Goal: Book appointment/travel/reservation

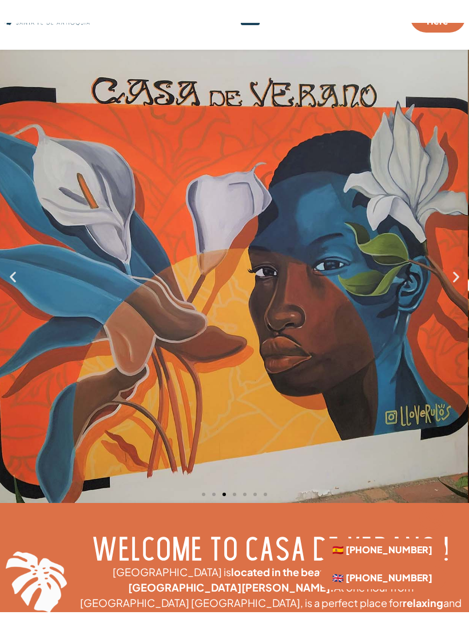
scroll to position [31, 0]
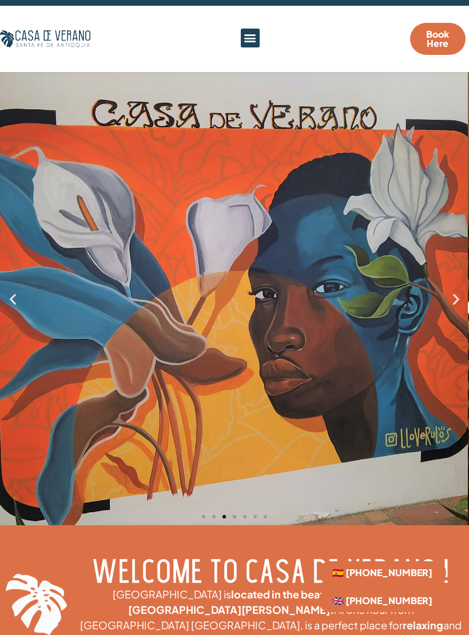
click at [453, 295] on icon "Next slide" at bounding box center [456, 299] width 14 height 14
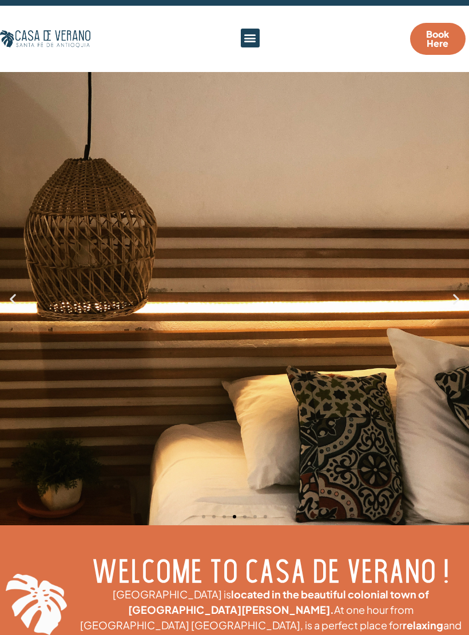
click at [454, 302] on icon "Next slide" at bounding box center [456, 299] width 14 height 14
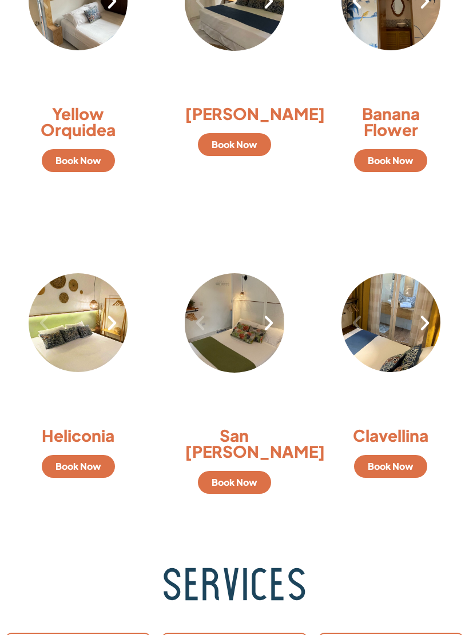
scroll to position [926, 0]
click at [249, 478] on span "Book Now" at bounding box center [235, 482] width 46 height 9
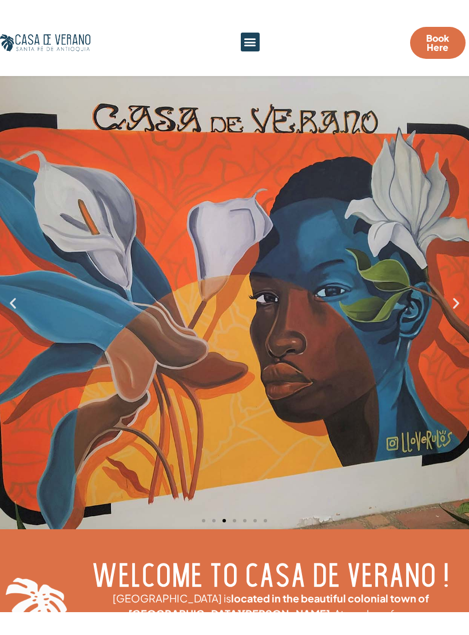
scroll to position [0, 0]
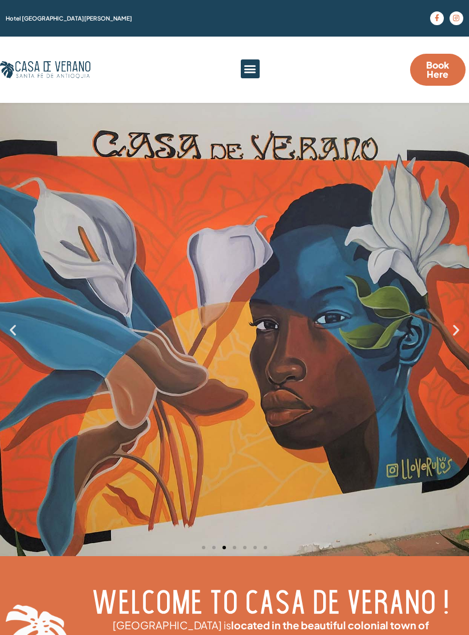
click at [460, 330] on icon "Next slide" at bounding box center [456, 329] width 14 height 14
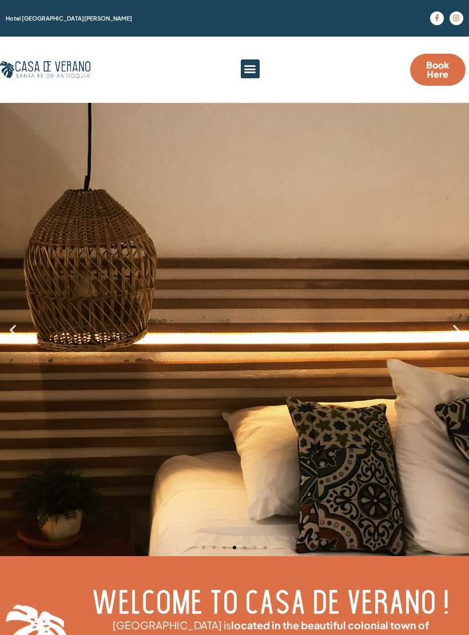
click at [461, 332] on icon "Next slide" at bounding box center [456, 329] width 14 height 14
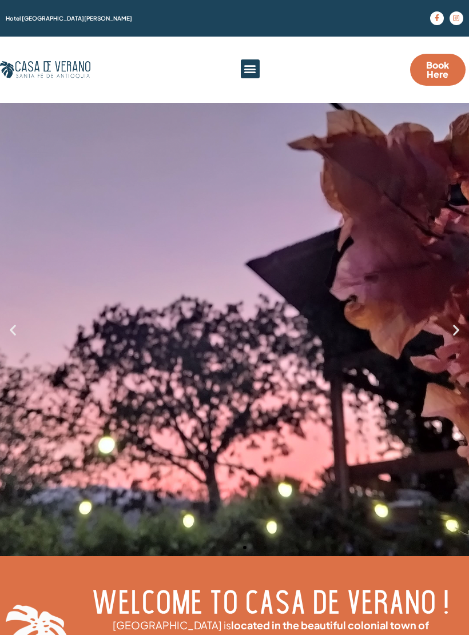
click at [461, 333] on icon "Next slide" at bounding box center [456, 329] width 14 height 14
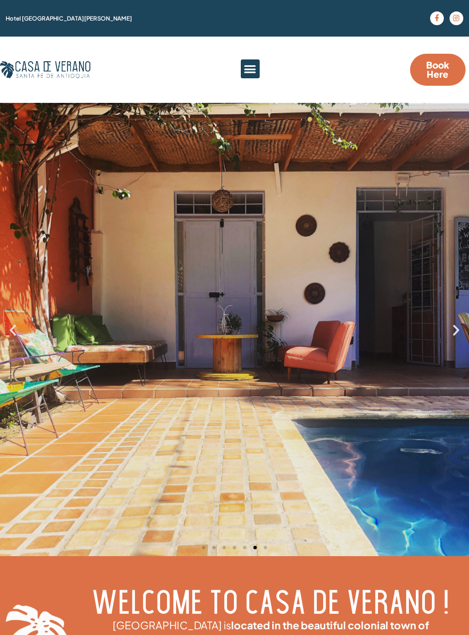
click at [460, 333] on icon "Next slide" at bounding box center [456, 329] width 14 height 14
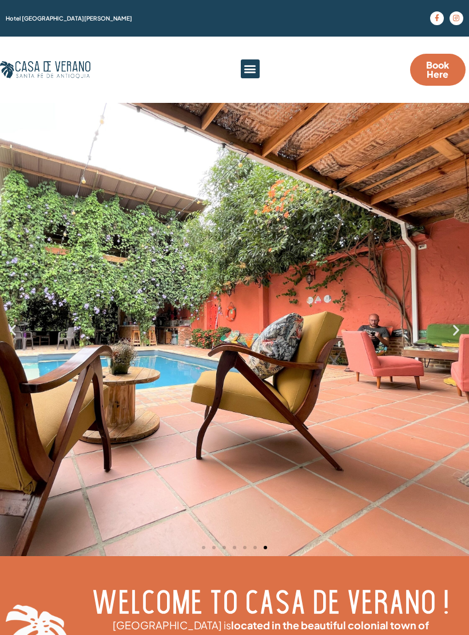
click at [461, 333] on icon "Next slide" at bounding box center [456, 329] width 14 height 14
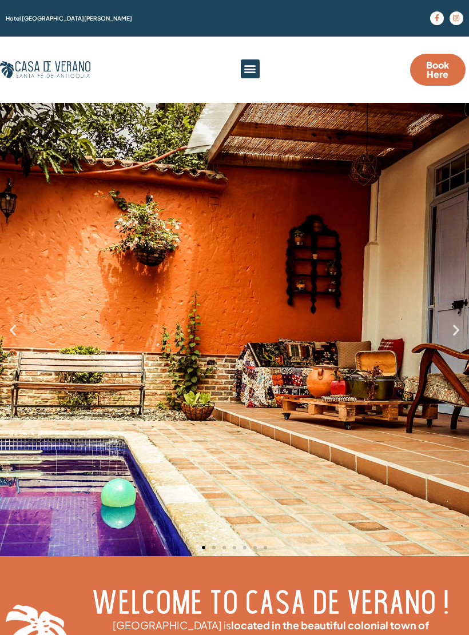
click at [455, 336] on icon "Next slide" at bounding box center [456, 329] width 14 height 14
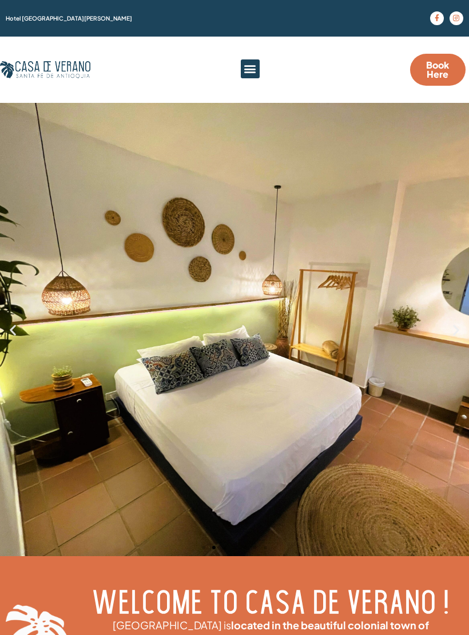
click at [461, 333] on icon "Next slide" at bounding box center [456, 329] width 14 height 14
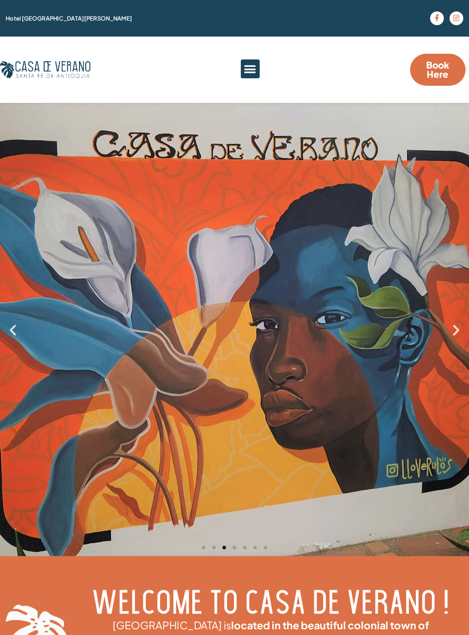
click at [15, 331] on icon "Previous slide" at bounding box center [13, 329] width 14 height 14
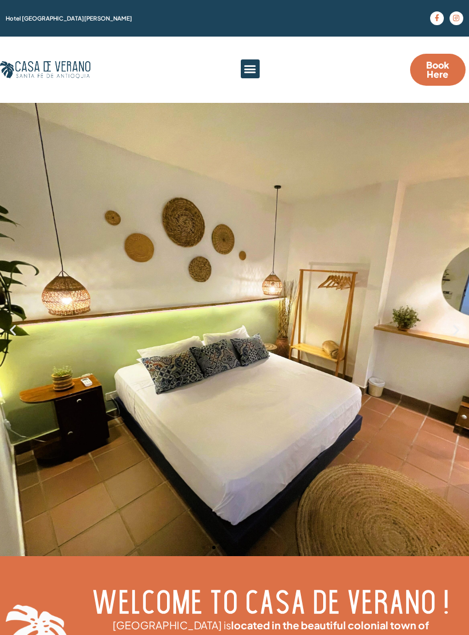
click at [462, 329] on icon "Next slide" at bounding box center [456, 329] width 14 height 14
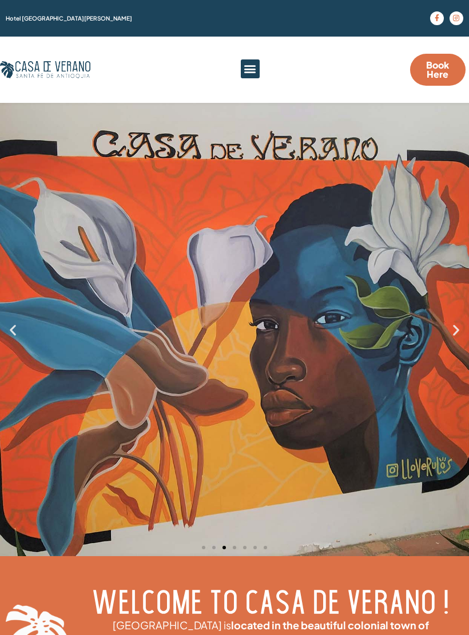
click at [461, 333] on icon "Next slide" at bounding box center [456, 329] width 14 height 14
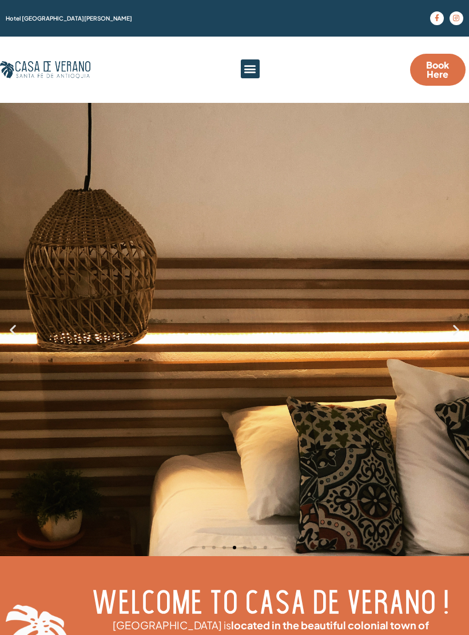
click at [461, 333] on icon "Next slide" at bounding box center [456, 329] width 14 height 14
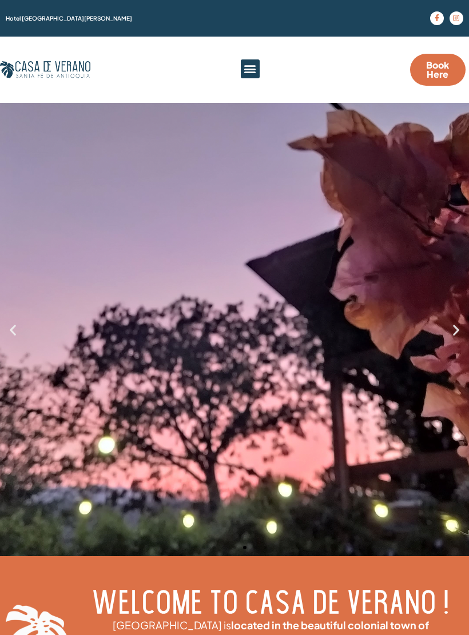
click at [458, 335] on icon "Next slide" at bounding box center [456, 329] width 14 height 14
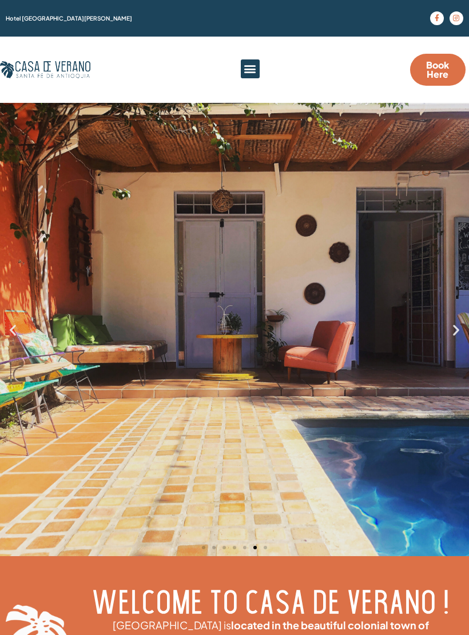
click at [451, 334] on icon "Next slide" at bounding box center [456, 329] width 14 height 14
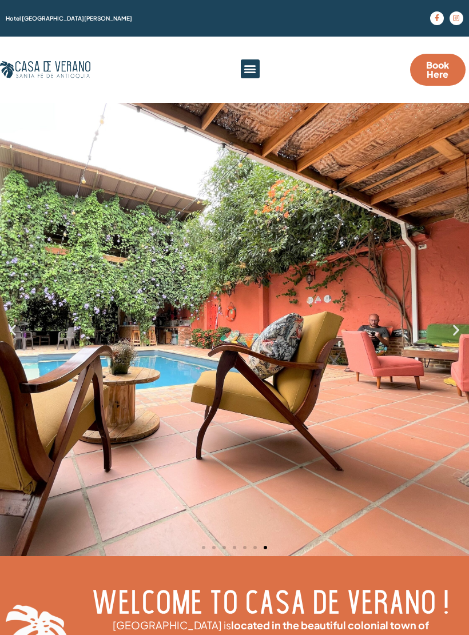
click at [461, 336] on icon "Next slide" at bounding box center [456, 329] width 14 height 14
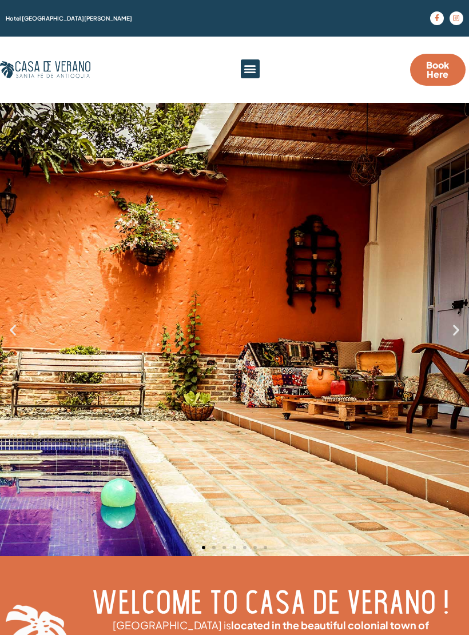
click at [458, 336] on icon "Next slide" at bounding box center [456, 329] width 14 height 14
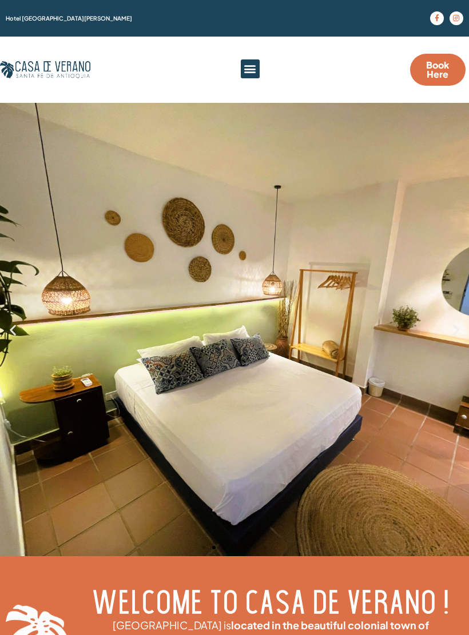
click at [462, 333] on icon "Next slide" at bounding box center [456, 329] width 14 height 14
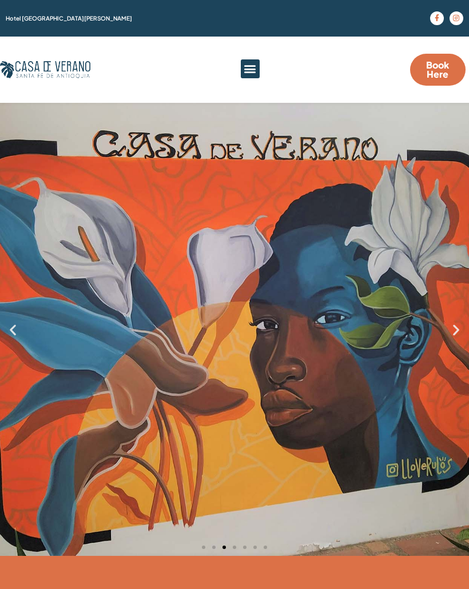
click at [441, 73] on span "Book Here" at bounding box center [438, 70] width 28 height 18
click at [254, 78] on div "Menu" at bounding box center [250, 68] width 19 height 19
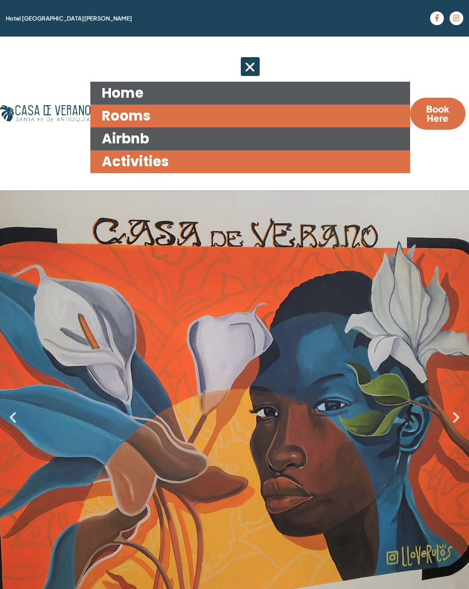
click at [117, 131] on link "Airbnb" at bounding box center [250, 139] width 320 height 23
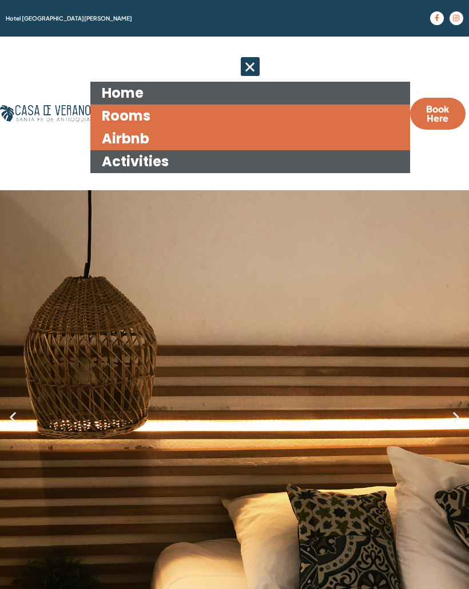
click at [117, 164] on link "Activities" at bounding box center [250, 161] width 320 height 23
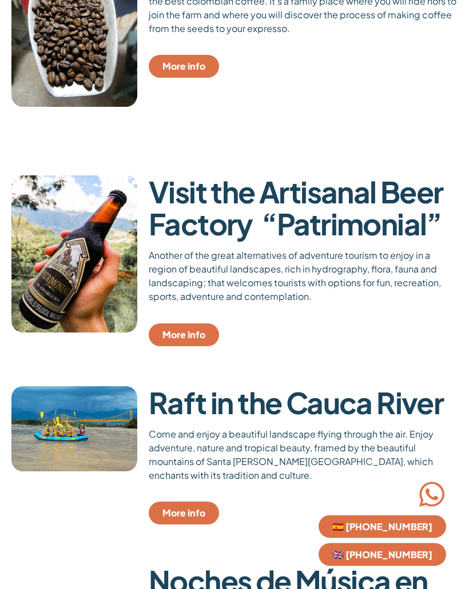
scroll to position [755, 0]
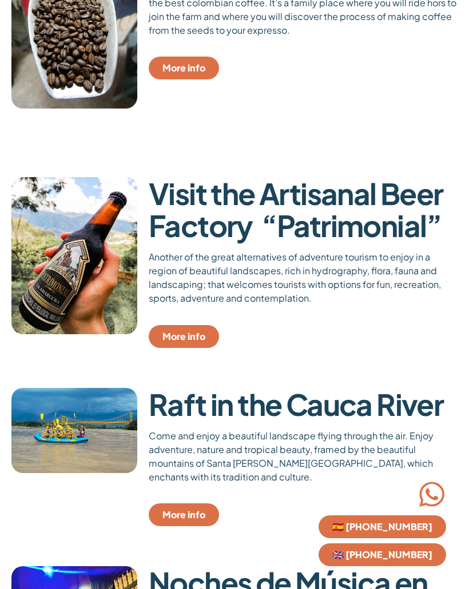
click at [205, 325] on link "More info" at bounding box center [184, 336] width 70 height 23
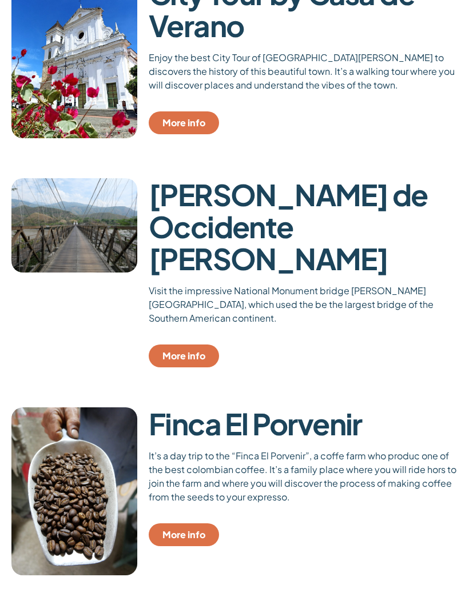
scroll to position [286, 0]
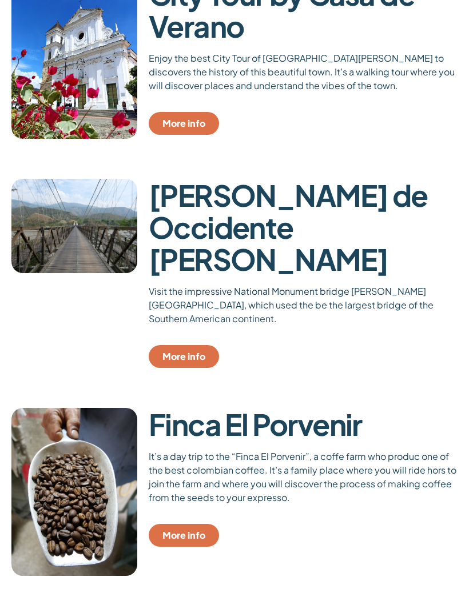
click at [197, 353] on span "More info" at bounding box center [183, 357] width 43 height 9
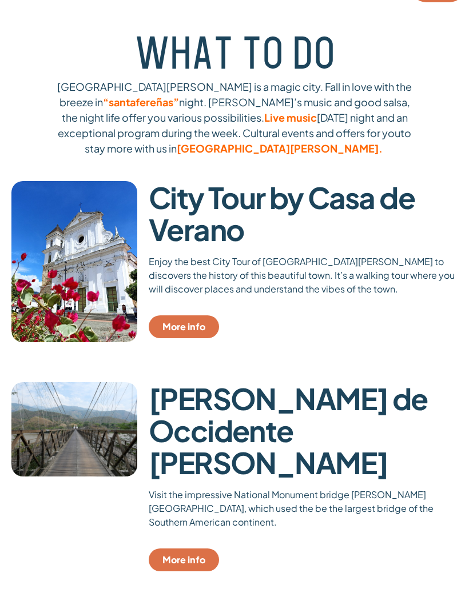
scroll to position [0, 0]
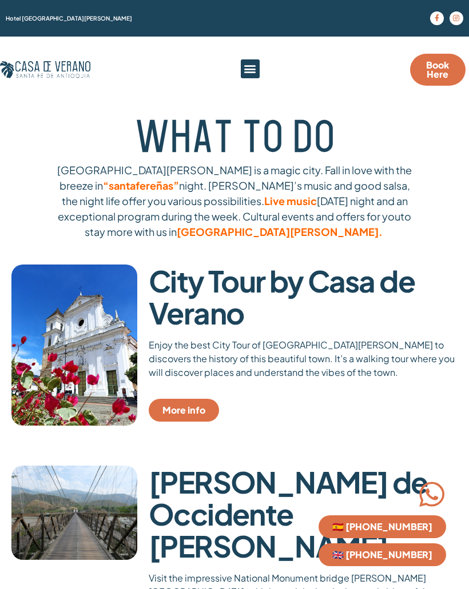
click at [254, 69] on icon "Menu Toggle" at bounding box center [250, 68] width 13 height 13
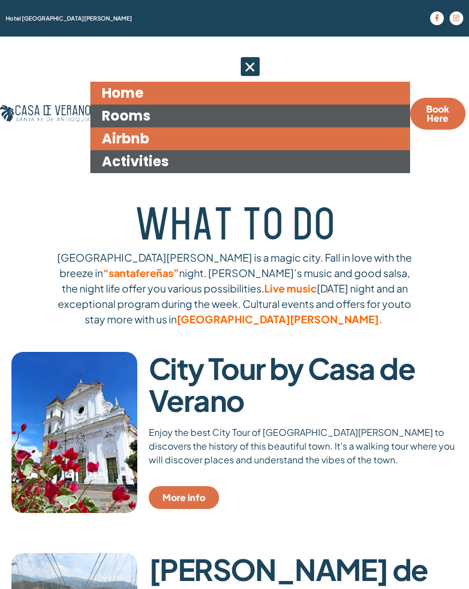
click at [158, 120] on link "Rooms" at bounding box center [250, 116] width 320 height 23
